Goal: Task Accomplishment & Management: Manage account settings

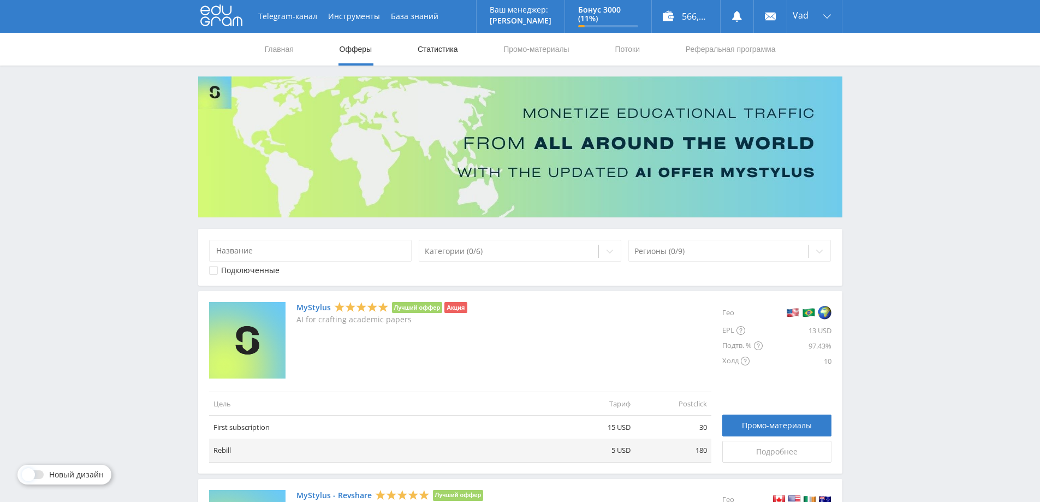
click at [439, 49] on link "Статистика" at bounding box center [438, 49] width 43 height 33
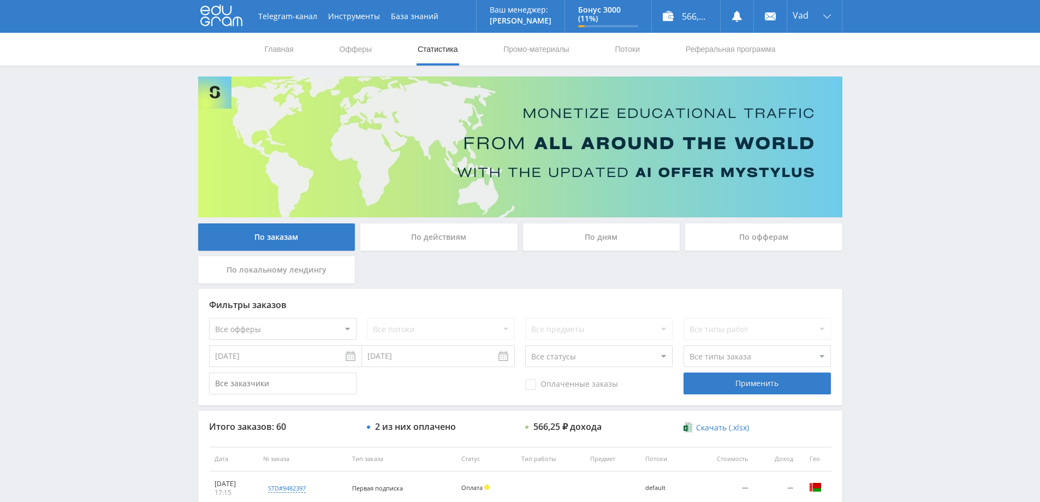
click at [602, 241] on div "По дням" at bounding box center [601, 236] width 157 height 27
click at [0, 0] on input "По дням" at bounding box center [0, 0] width 0 height 0
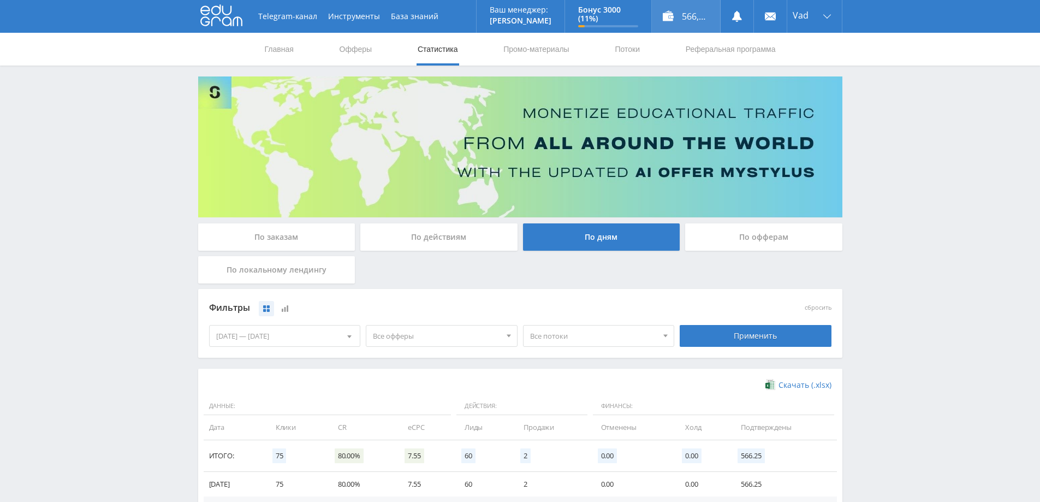
click at [702, 10] on div "566,25 ₽" at bounding box center [686, 16] width 68 height 33
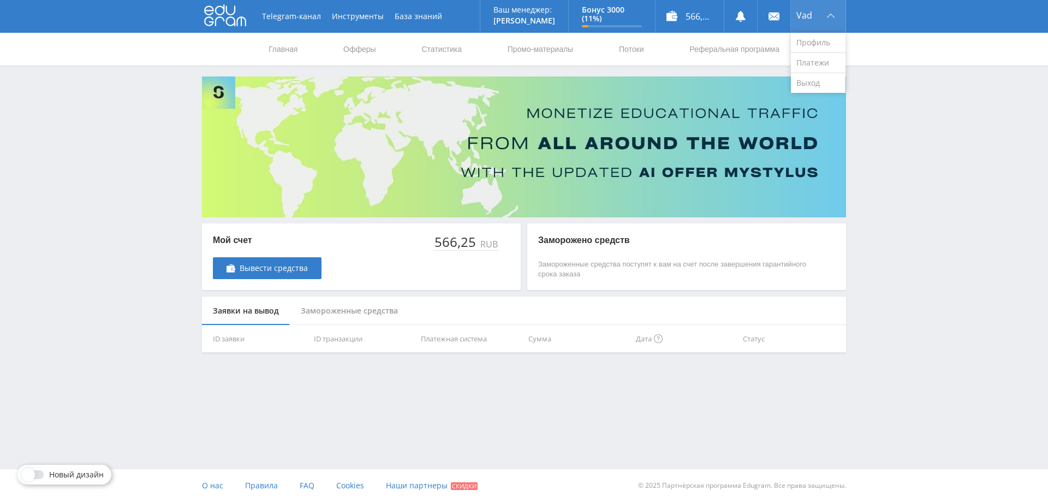
click at [822, 15] on div "Vad" at bounding box center [818, 16] width 55 height 33
click at [814, 58] on link "Платежи" at bounding box center [818, 63] width 55 height 20
click at [813, 42] on link "Профиль" at bounding box center [818, 43] width 55 height 20
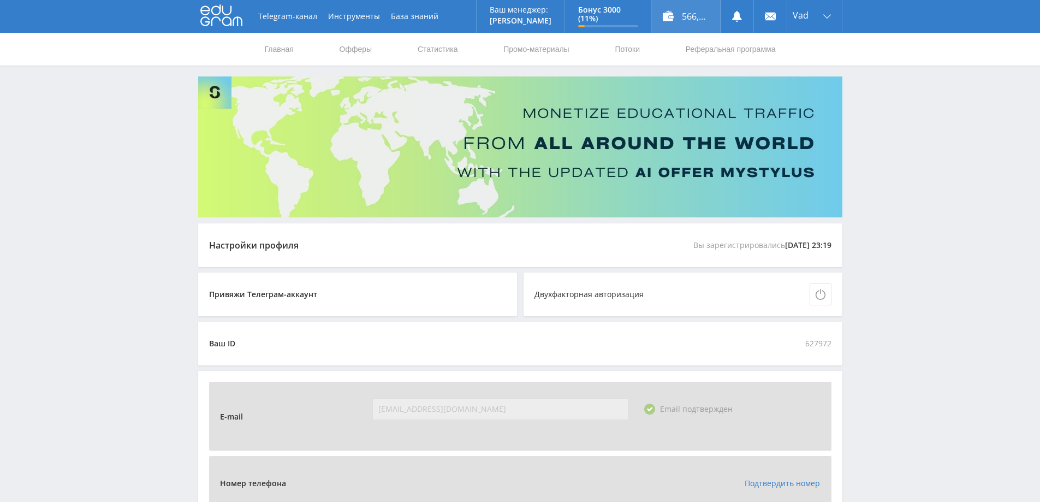
click at [675, 16] on div "566,25 ₽" at bounding box center [686, 16] width 68 height 33
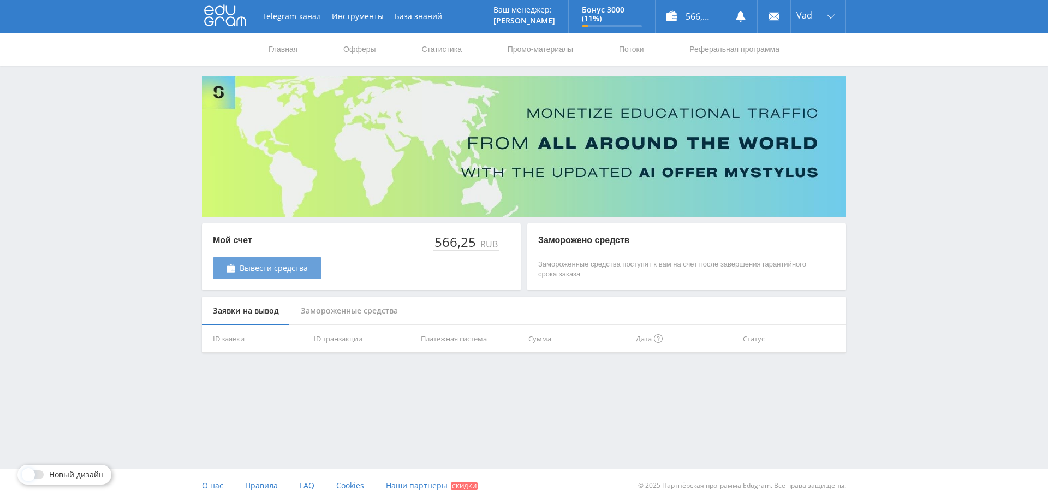
click at [291, 270] on span "Вывести средства" at bounding box center [274, 268] width 68 height 9
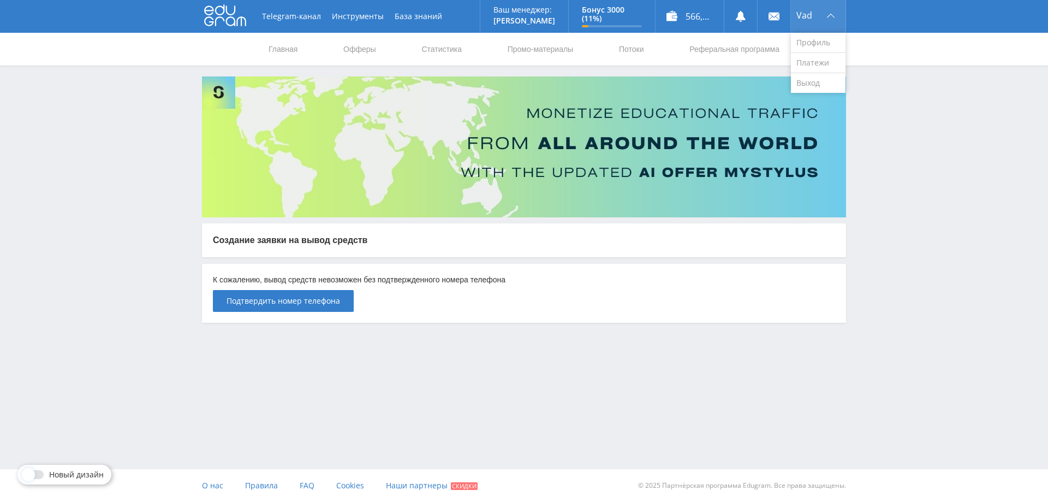
click at [819, 21] on div "Vad" at bounding box center [818, 16] width 55 height 33
click at [816, 44] on link "Профиль" at bounding box center [818, 43] width 55 height 20
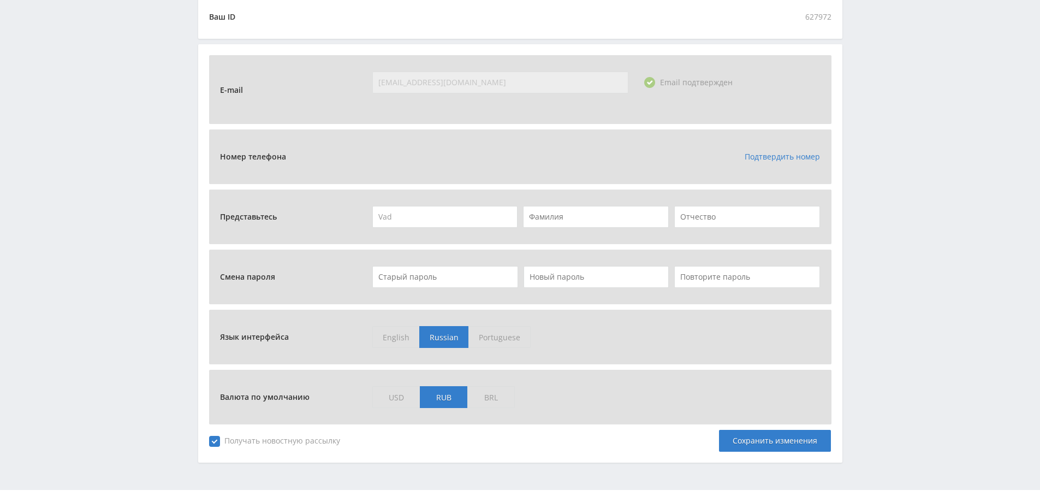
scroll to position [328, 0]
click at [796, 153] on link "Подтвердить номер" at bounding box center [782, 155] width 75 height 10
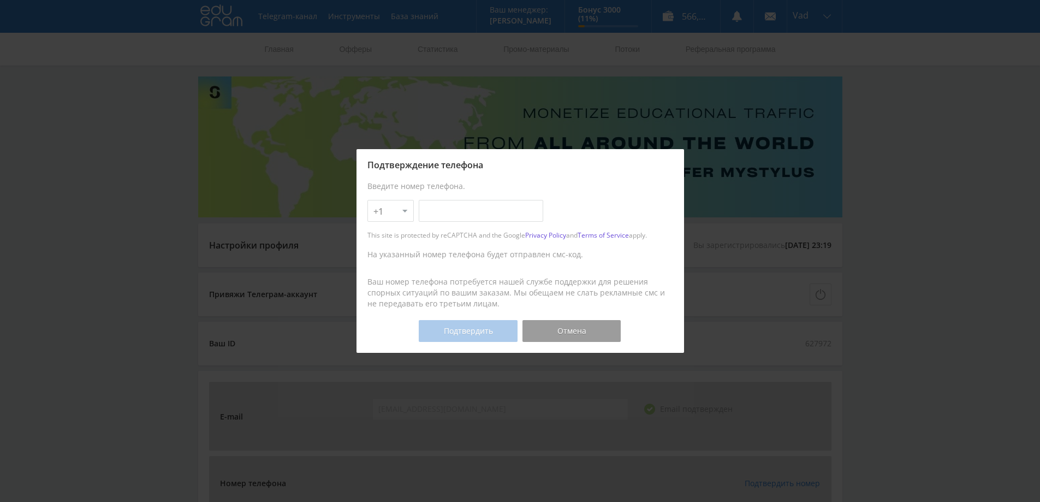
click at [398, 210] on select "+1 +7 +380 +375 +49 +972 +44 +31 +39 +43 +91 +63 +92 +254 +62 +61 +90 +33 +351 …" at bounding box center [390, 211] width 46 height 22
select select "7"
click at [367, 200] on select "+1 +7 +380 +375 +49 +972 +44 +31 +39 +43 +91 +63 +92 +254 +62 +61 +90 +33 +351 …" at bounding box center [390, 211] width 46 height 22
click at [451, 208] on input "text" at bounding box center [481, 211] width 125 height 22
type input "920-611-53-38"
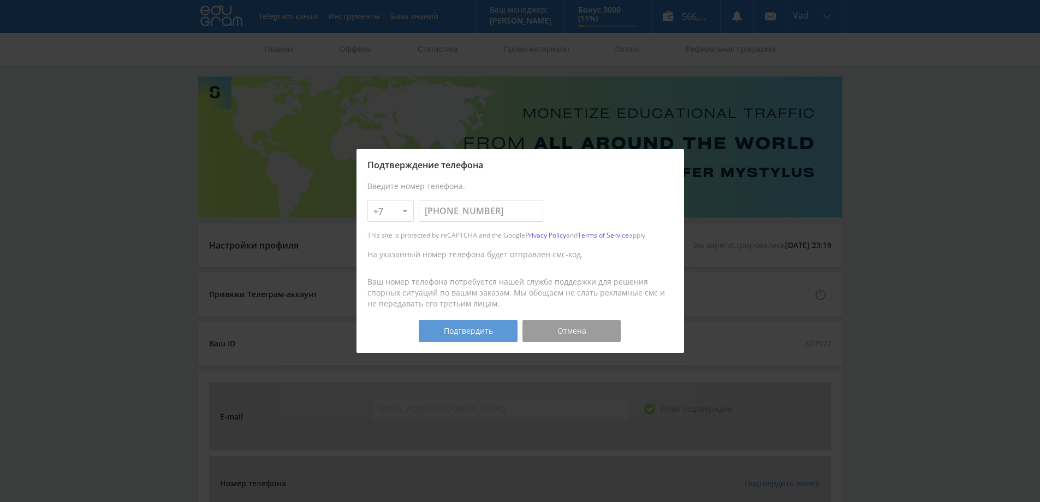
click at [452, 331] on button "Подтвердить" at bounding box center [468, 331] width 98 height 22
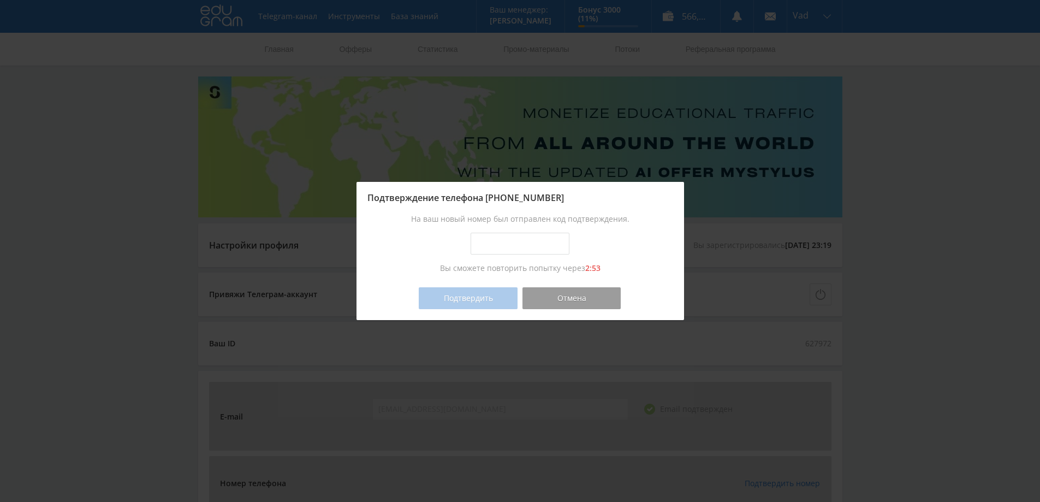
click at [520, 247] on input "text" at bounding box center [520, 244] width 98 height 22
type input "1195-6815"
click at [485, 300] on button "Подтвердить" at bounding box center [468, 298] width 98 height 22
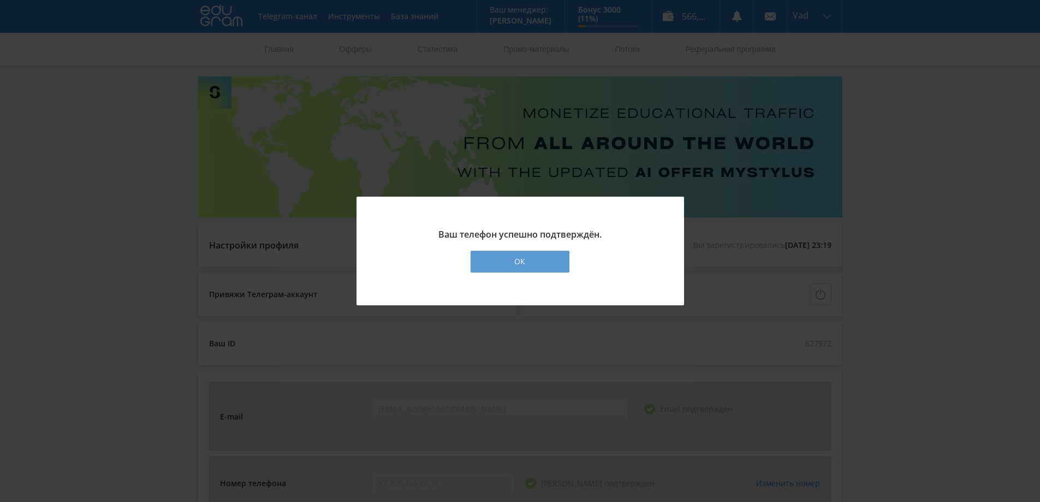
click at [513, 262] on div "ОК" at bounding box center [520, 262] width 98 height 22
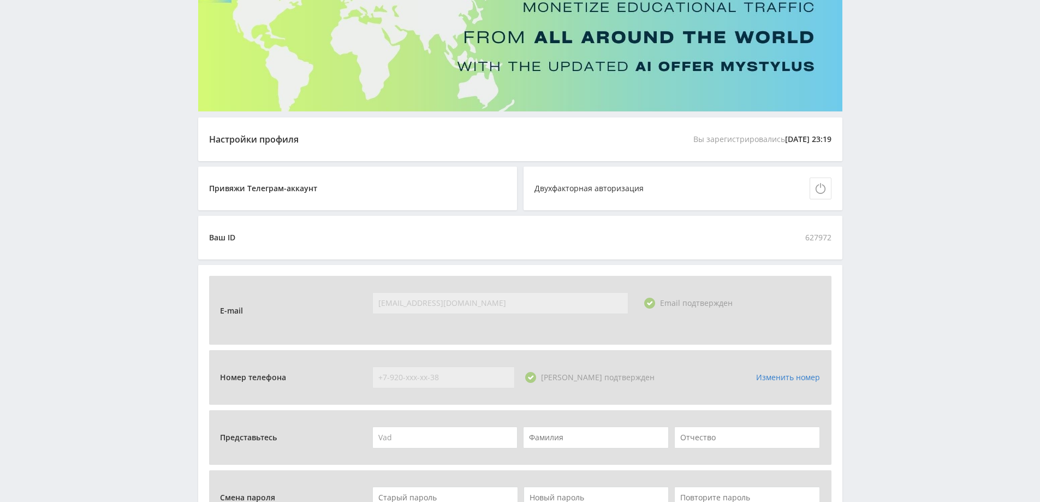
scroll to position [109, 0]
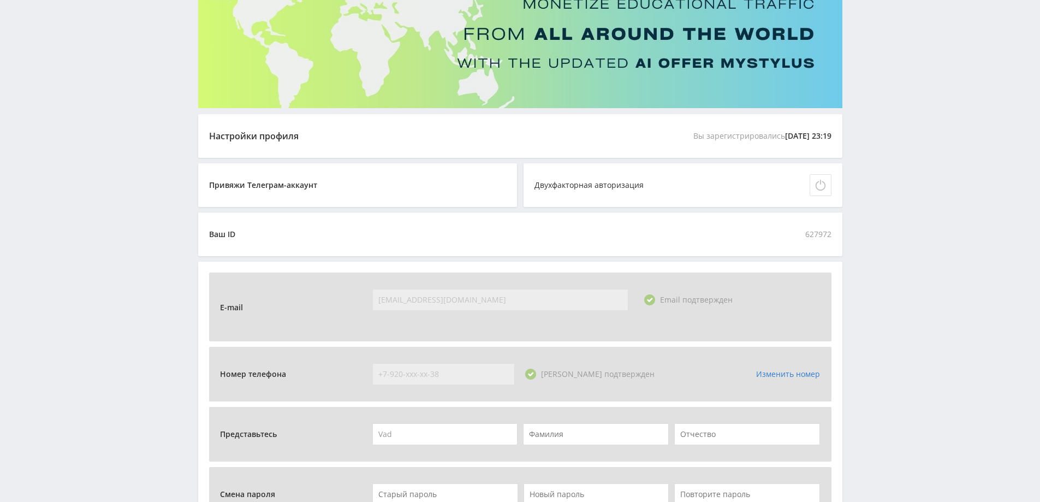
click at [816, 186] on icon at bounding box center [820, 186] width 10 height 10
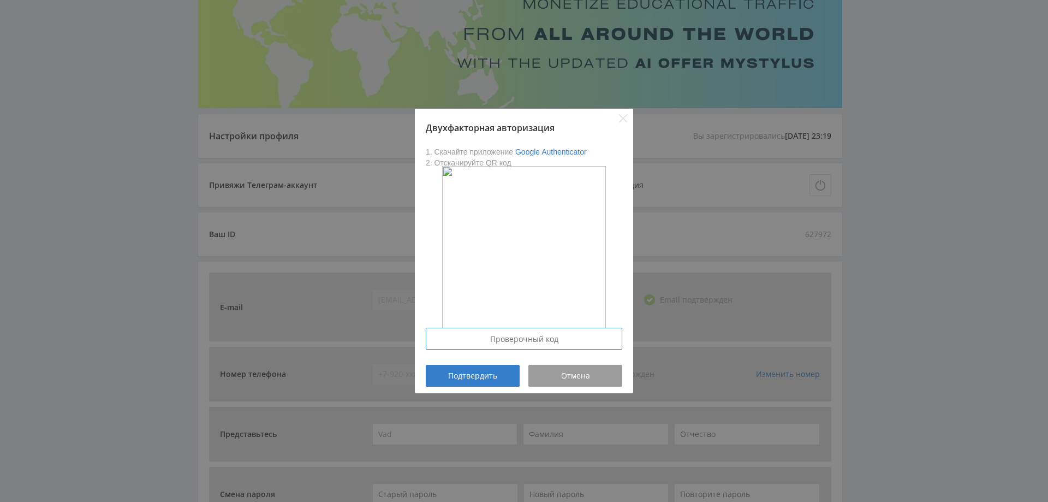
click at [531, 341] on input at bounding box center [524, 339] width 197 height 22
type input "145928"
click at [465, 382] on button "Подтвердить" at bounding box center [473, 376] width 94 height 22
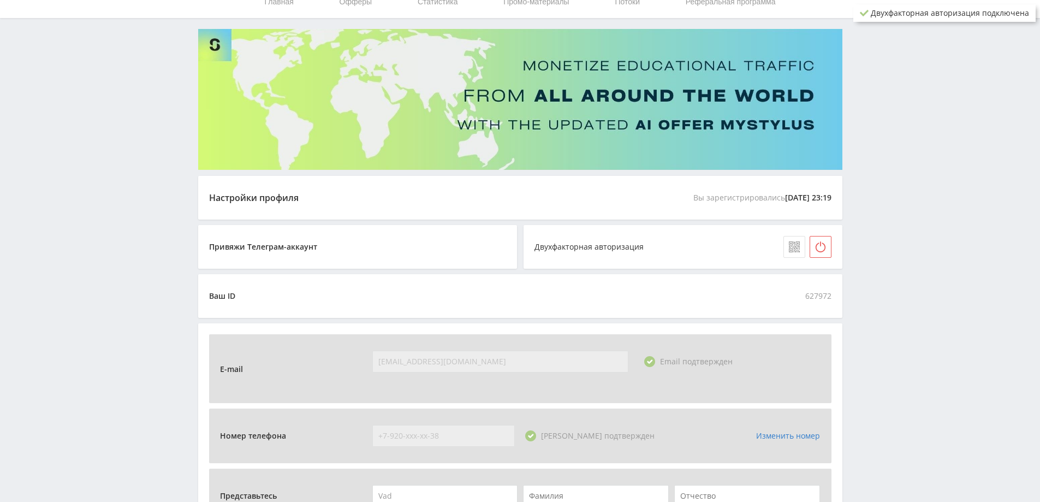
scroll to position [0, 0]
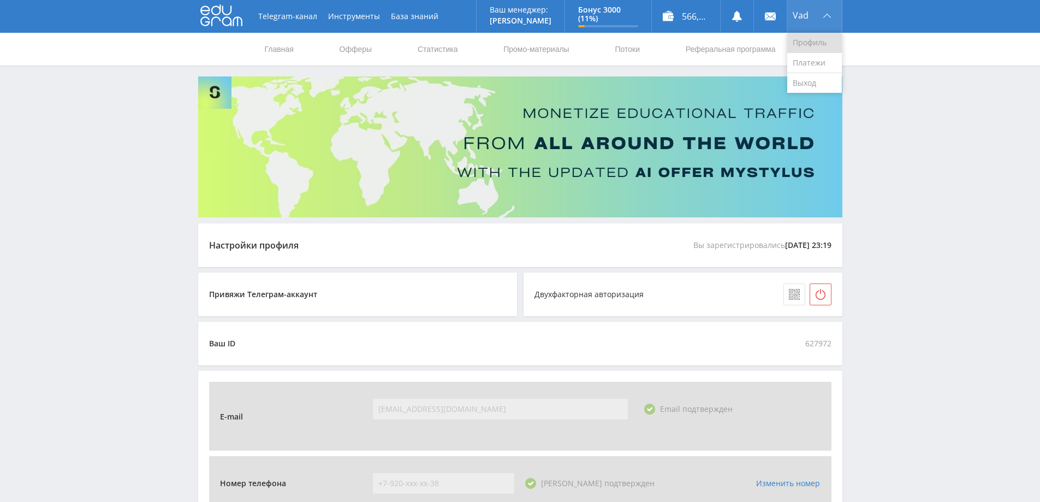
click at [808, 37] on link "Профиль" at bounding box center [814, 43] width 55 height 20
click at [819, 60] on link "Платежи" at bounding box center [814, 63] width 55 height 20
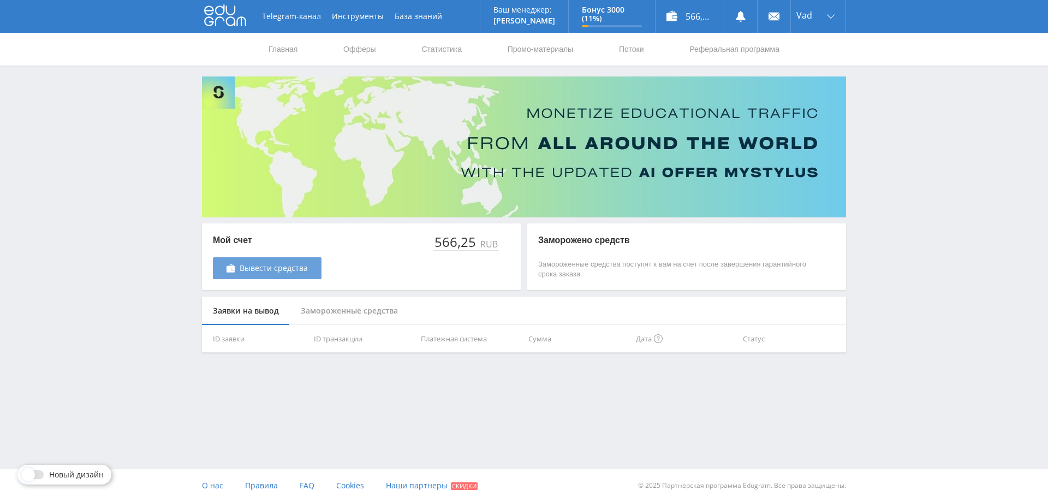
click at [271, 269] on span "Вывести средства" at bounding box center [274, 268] width 68 height 9
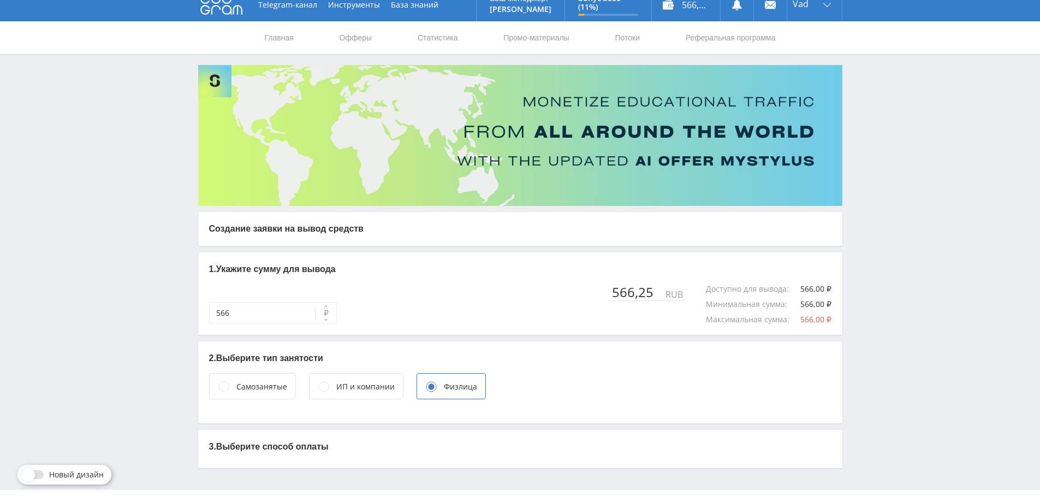
scroll to position [32, 0]
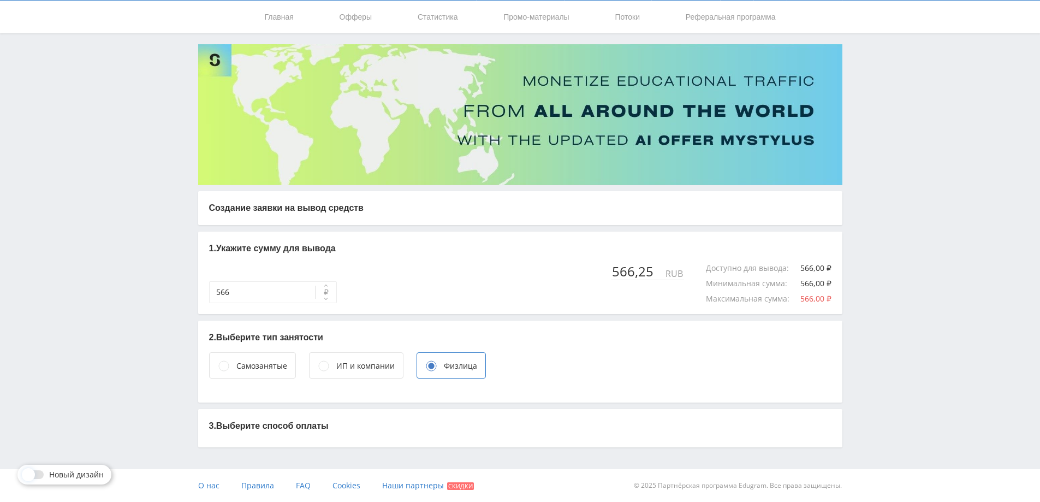
click at [333, 423] on p "3. Выберите способ оплаты" at bounding box center [520, 426] width 623 height 12
click at [313, 426] on p "3. Выберите способ оплаты" at bounding box center [520, 426] width 623 height 12
click at [268, 369] on div "Самозанятые" at bounding box center [261, 366] width 51 height 12
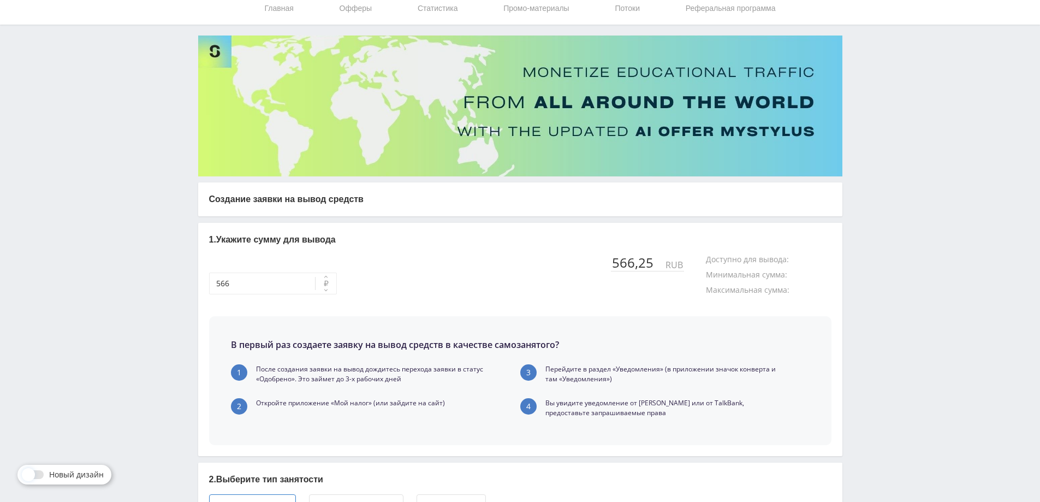
scroll to position [176, 0]
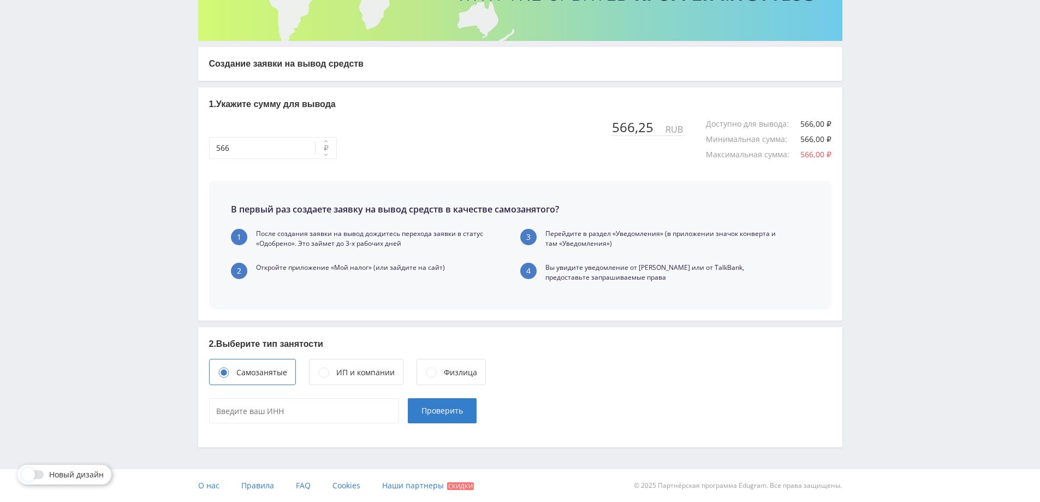
click at [344, 375] on div "ИП и компании" at bounding box center [365, 372] width 58 height 12
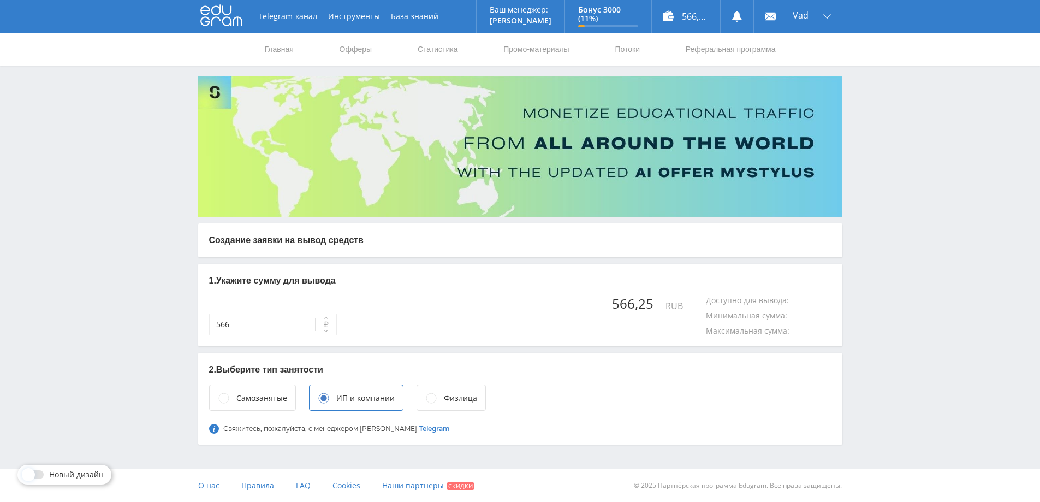
scroll to position [0, 0]
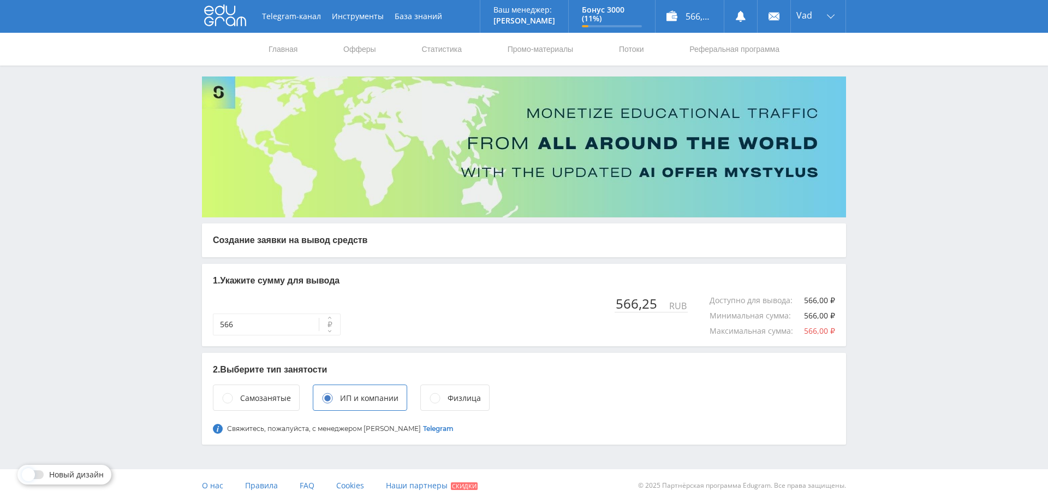
click at [265, 390] on div "Самозанятые" at bounding box center [256, 397] width 87 height 26
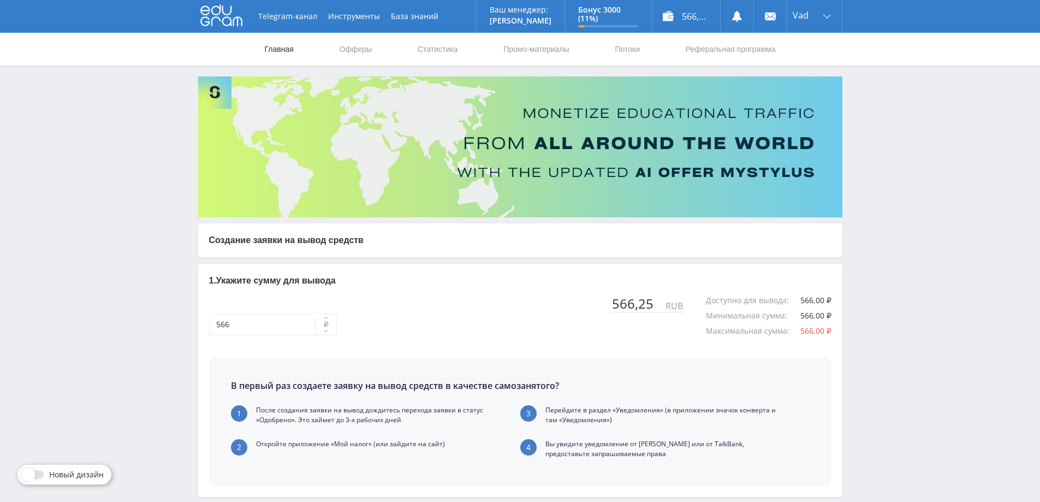
click at [284, 45] on link "Главная" at bounding box center [279, 49] width 31 height 33
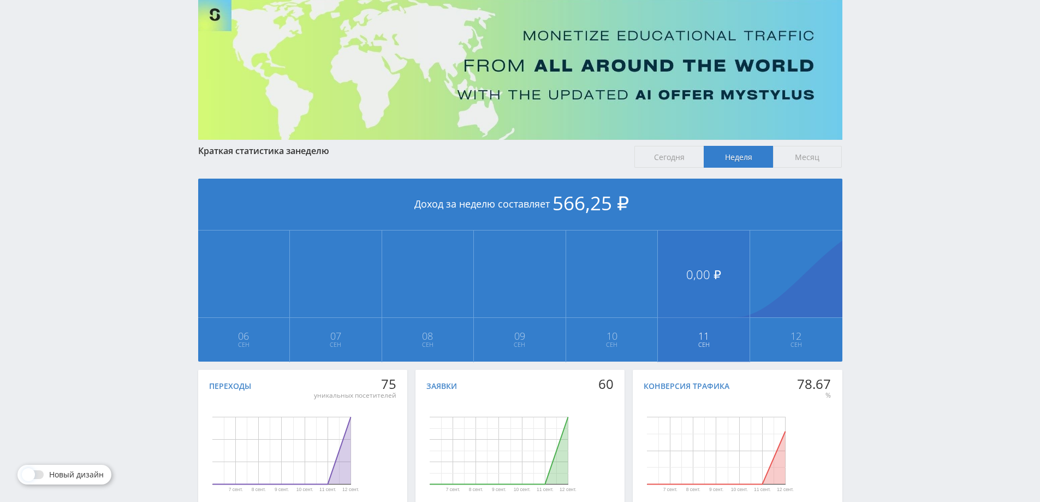
scroll to position [146, 0]
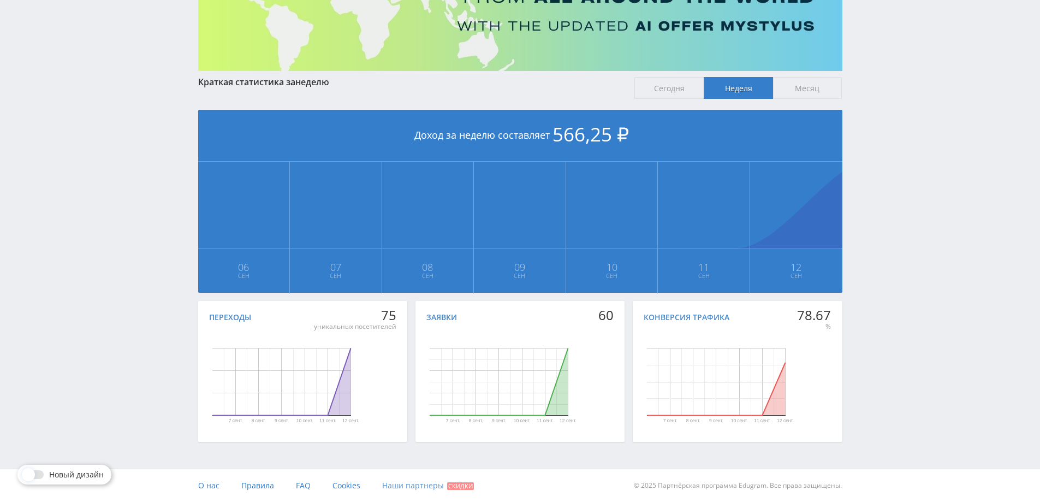
click at [427, 485] on span "Наши партнеры" at bounding box center [413, 485] width 62 height 10
